Goal: Transaction & Acquisition: Purchase product/service

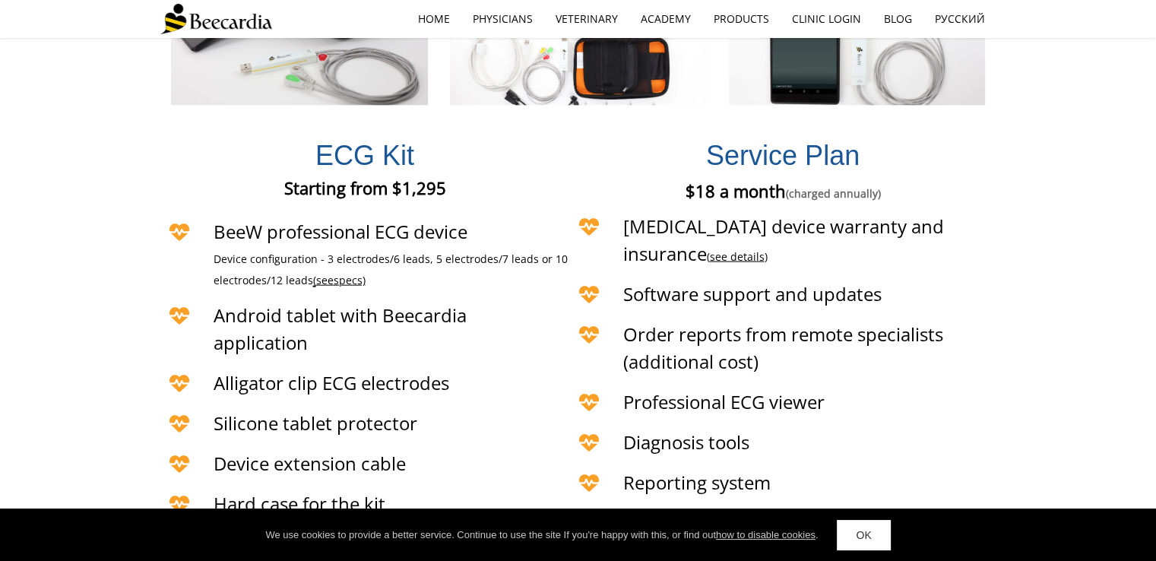
scroll to position [3363, 0]
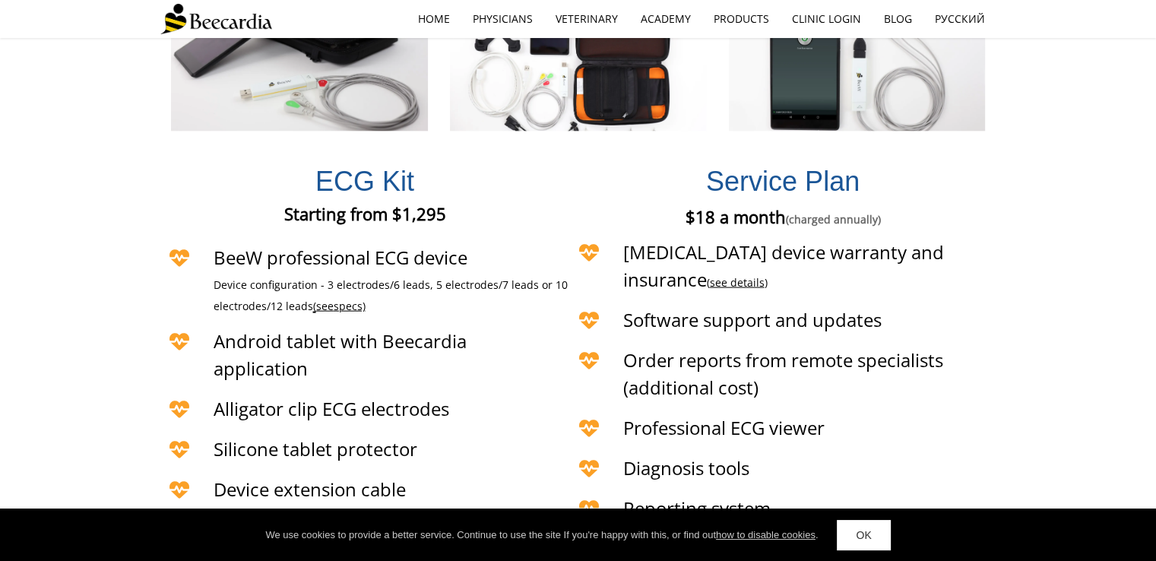
click at [341, 299] on span "specs)" at bounding box center [350, 306] width 32 height 14
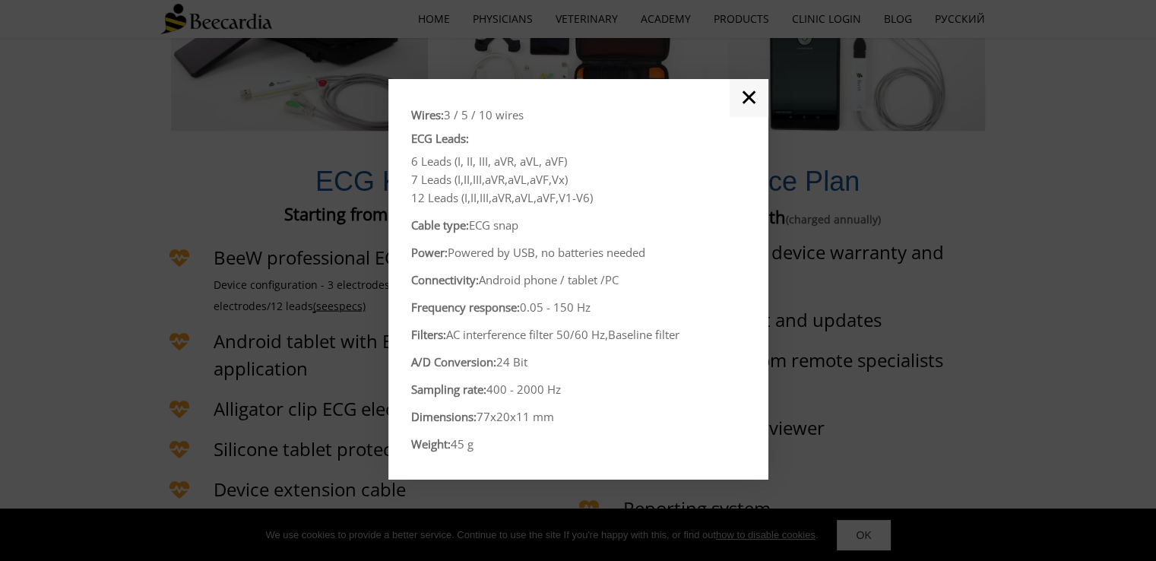
click at [745, 103] on link "✕" at bounding box center [748, 98] width 39 height 38
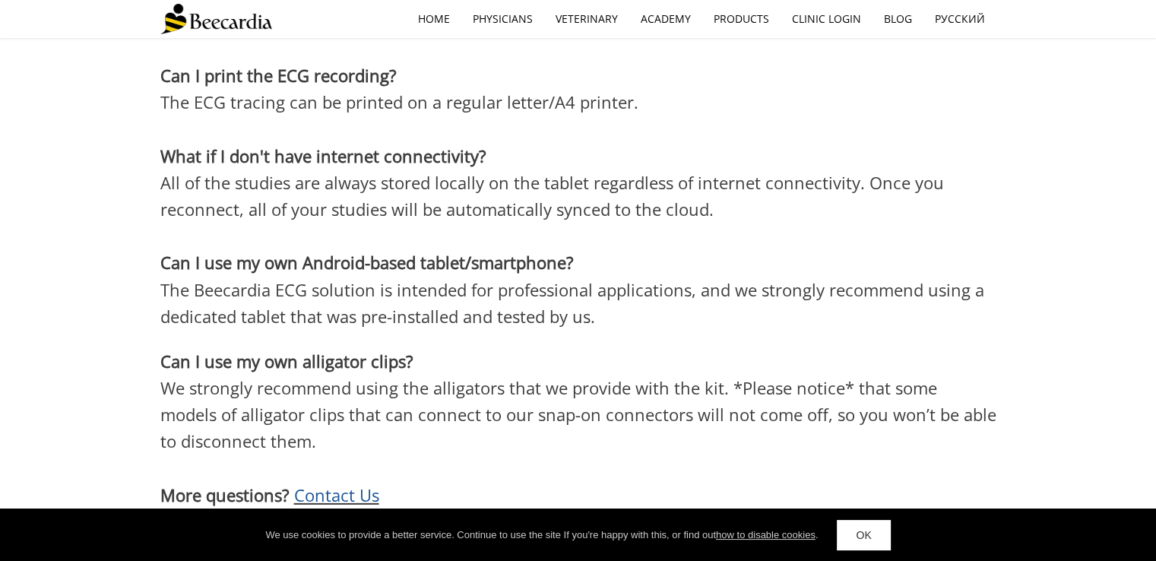
scroll to position [4503, 0]
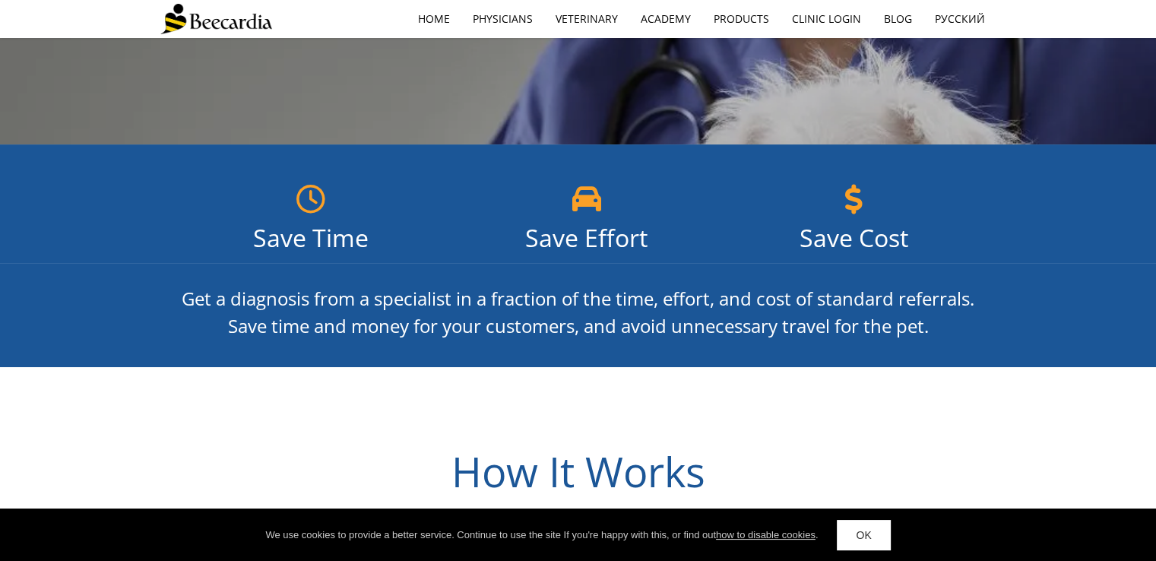
scroll to position [220, 0]
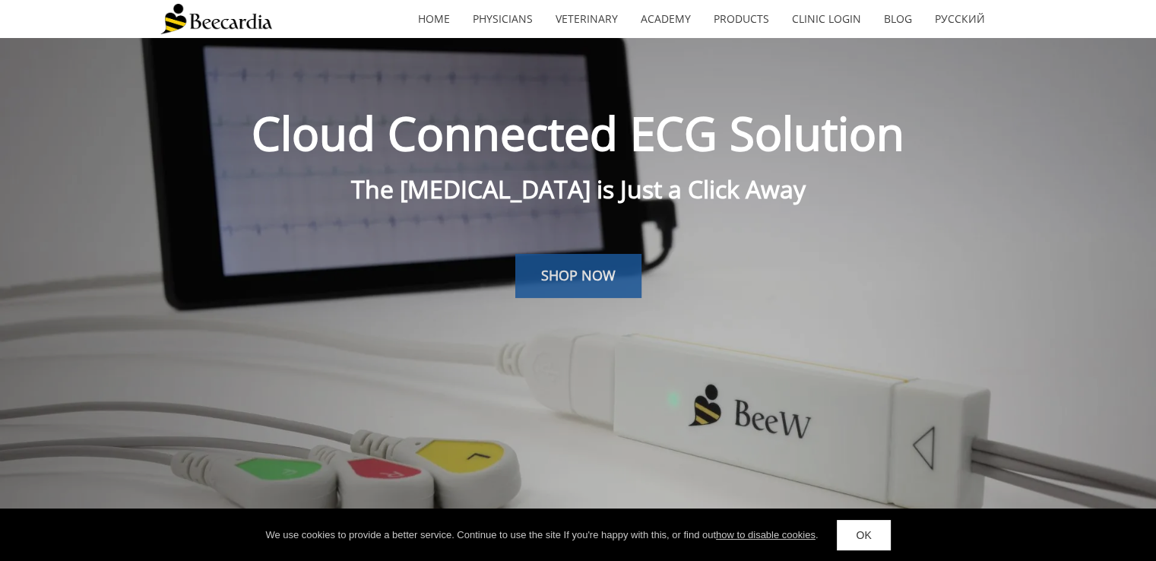
click at [571, 283] on span "SHOP NOW" at bounding box center [578, 275] width 74 height 18
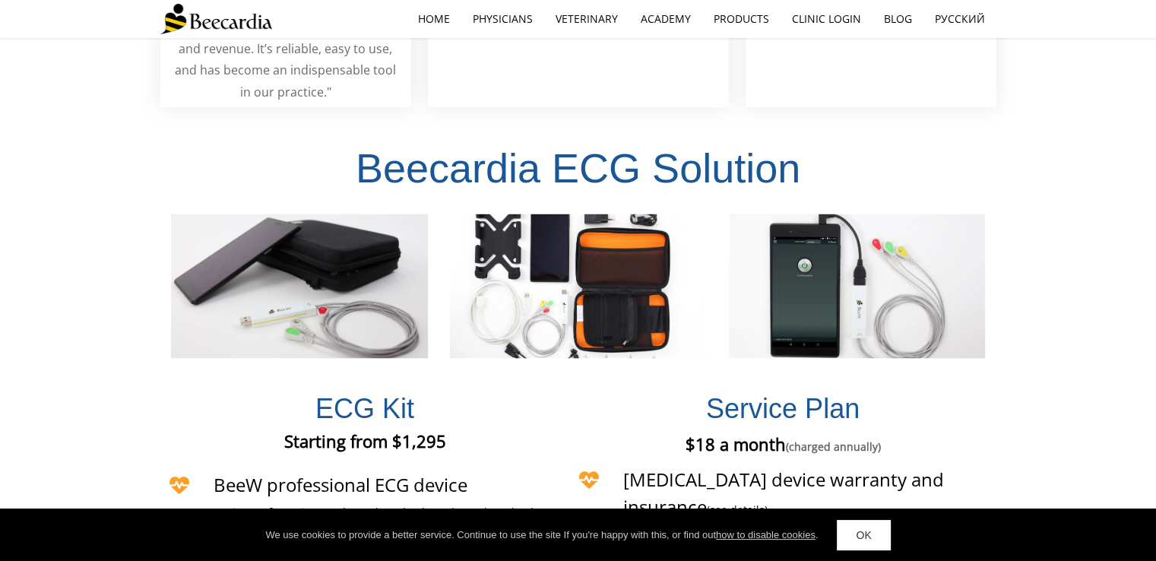
scroll to position [3137, 0]
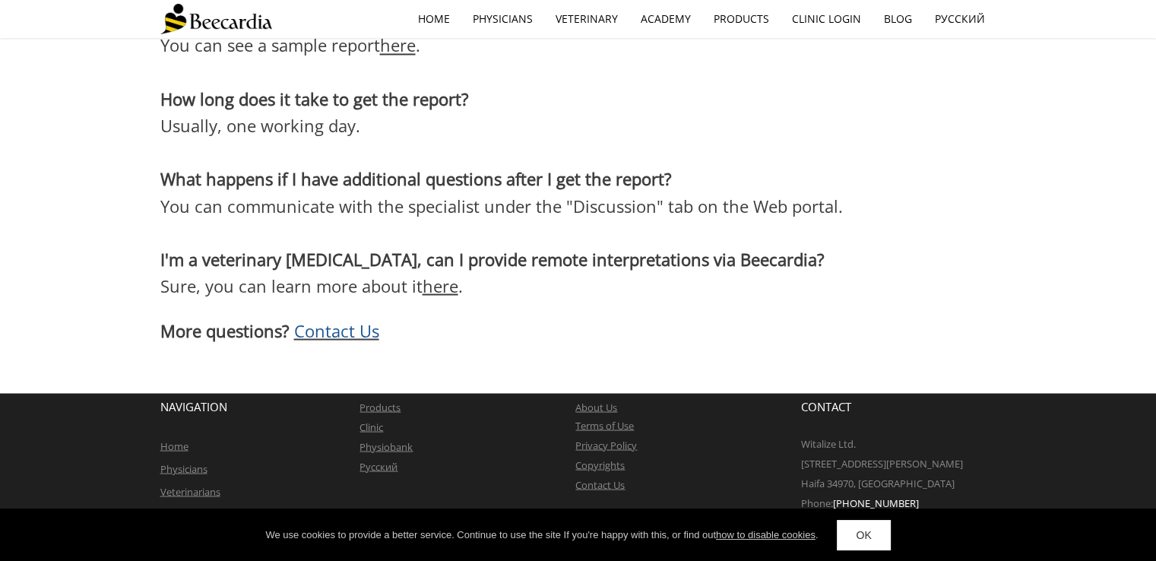
scroll to position [2651, 0]
